Goal: Task Accomplishment & Management: Use online tool/utility

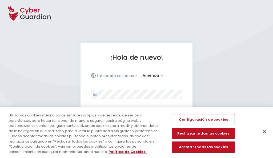
select select "América"
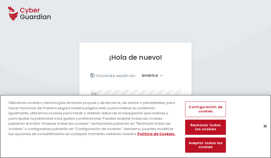
scroll to position [70, 0]
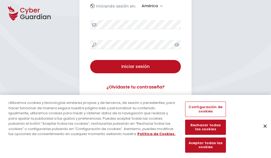
click at [262, 132] on button "Cerrar" at bounding box center [265, 126] width 12 height 12
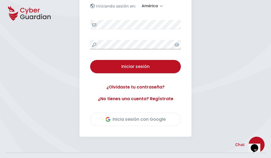
scroll to position [121, 0]
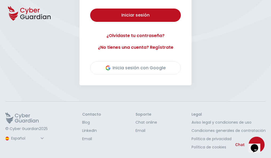
click at [90, 9] on button "Iniciar sesión" at bounding box center [135, 15] width 91 height 13
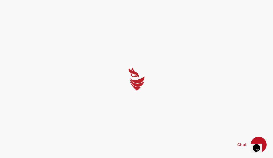
select select "English"
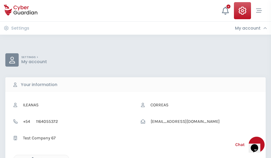
click at [31, 158] on icon "button" at bounding box center [31, 159] width 5 height 5
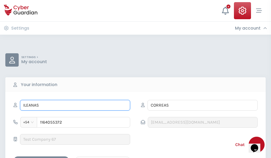
click at [75, 105] on input "ILEANAS" at bounding box center [75, 105] width 110 height 11
type input "I"
type input "Fortunato"
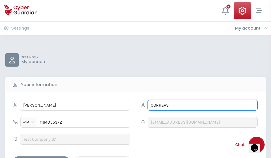
click at [202, 105] on input "CORREAS" at bounding box center [203, 105] width 110 height 11
type input "C"
type input "Pintor"
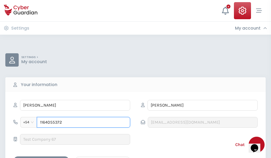
click at [83, 122] on input "1164055372" at bounding box center [83, 122] width 93 height 11
type input "1"
type input "4803776685"
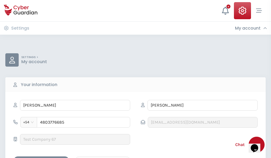
click at [103, 158] on div "Cancel" at bounding box center [102, 161] width 47 height 7
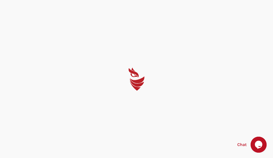
select select "English"
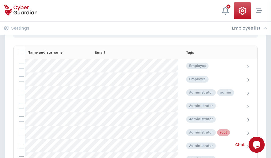
scroll to position [268, 0]
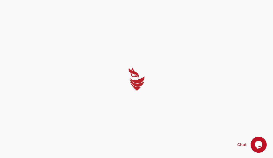
select select "English"
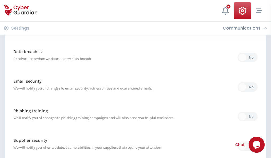
scroll to position [281, 0]
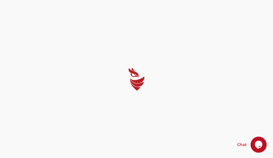
select select "English"
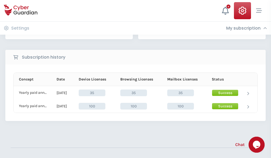
scroll to position [149, 0]
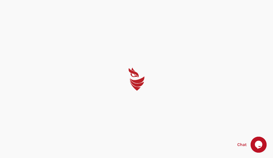
select select "English"
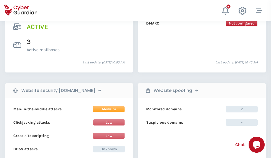
scroll to position [542, 0]
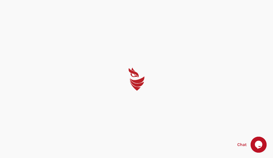
select select "English"
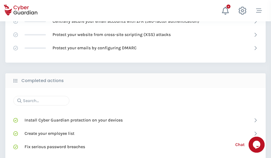
scroll to position [355, 0]
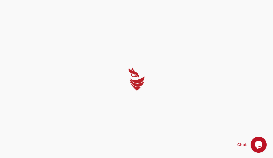
select select "English"
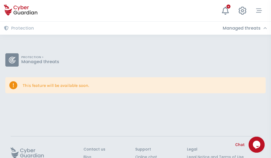
scroll to position [35, 0]
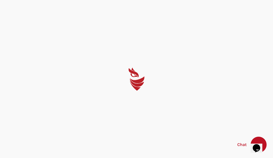
select select "English"
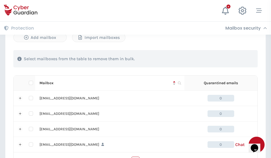
scroll to position [228, 0]
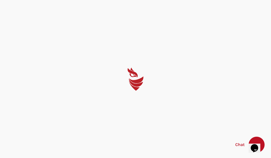
select select "English"
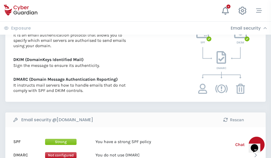
scroll to position [288, 0]
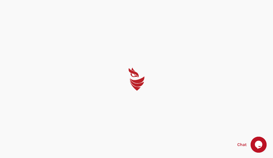
select select "English"
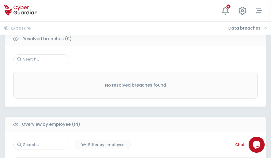
scroll to position [482, 0]
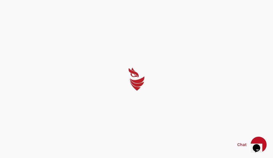
select select "English"
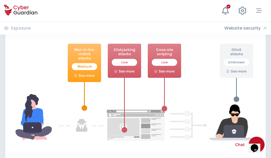
scroll to position [290, 0]
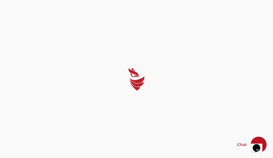
select select "English"
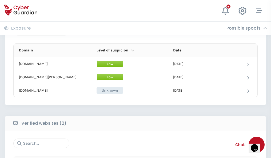
scroll to position [320, 0]
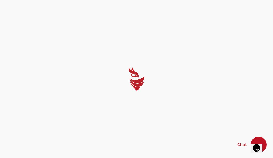
select select "English"
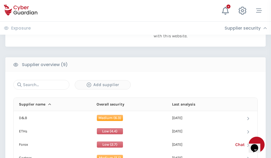
scroll to position [372, 0]
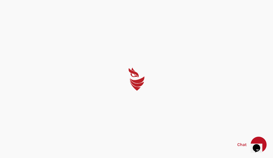
select select "English"
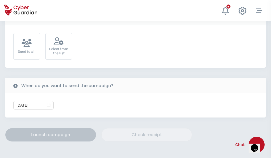
scroll to position [195, 0]
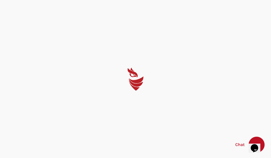
select select "English"
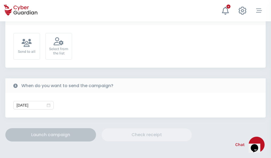
scroll to position [195, 0]
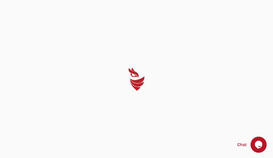
select select "English"
